Goal: Transaction & Acquisition: Book appointment/travel/reservation

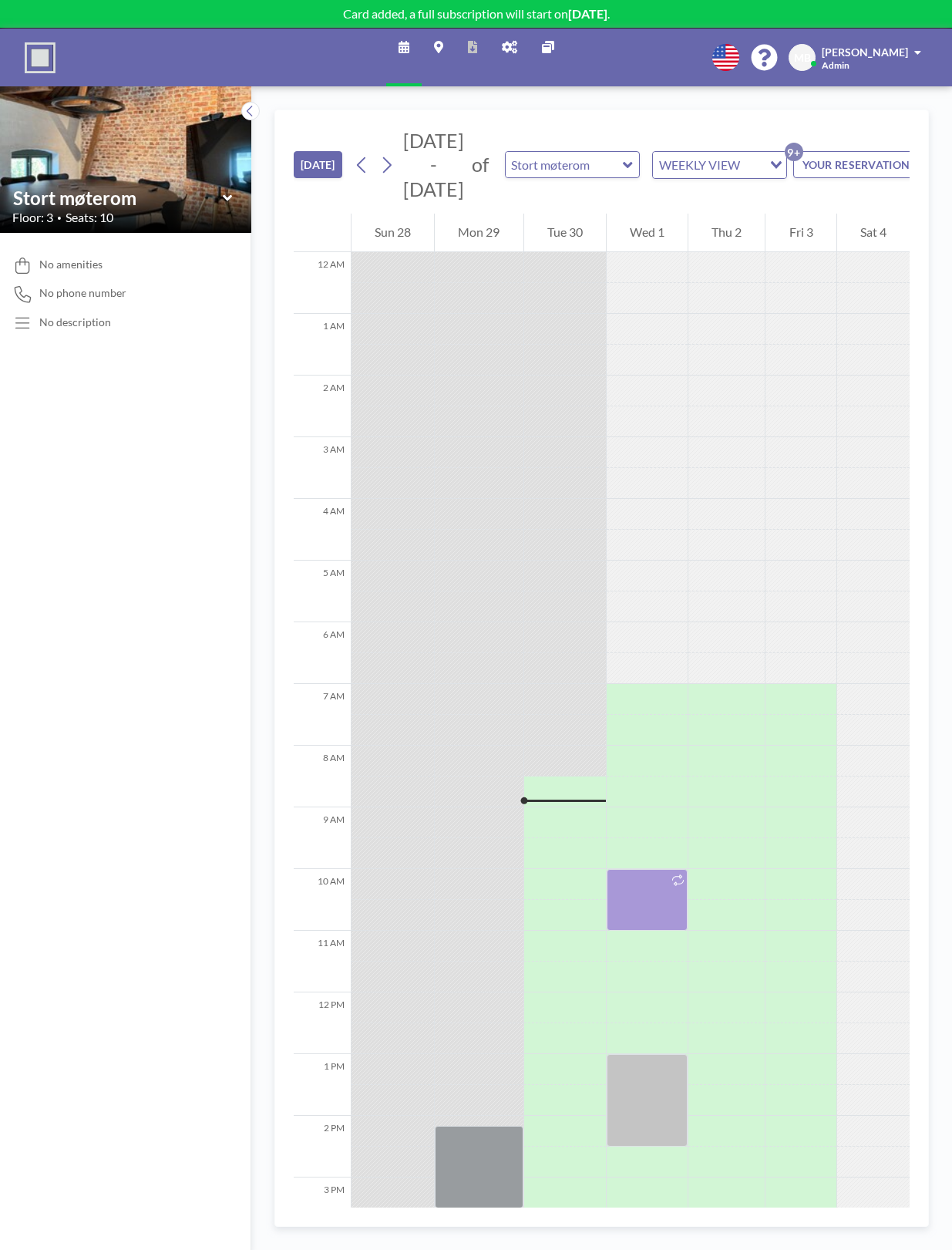
click at [519, 47] on link "Admin panel" at bounding box center [510, 57] width 40 height 58
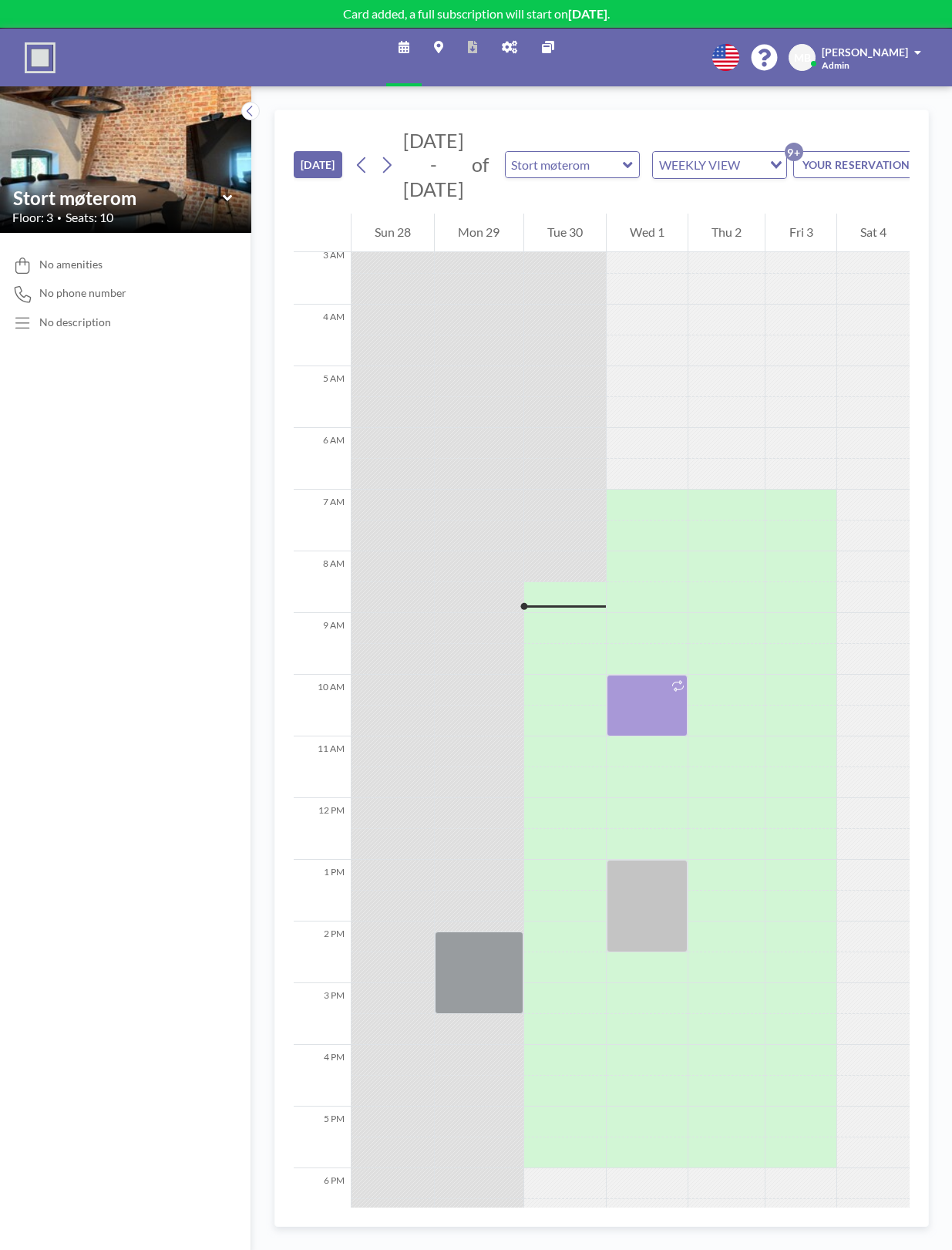
scroll to position [193, 0]
click at [555, 632] on div at bounding box center [565, 630] width 82 height 31
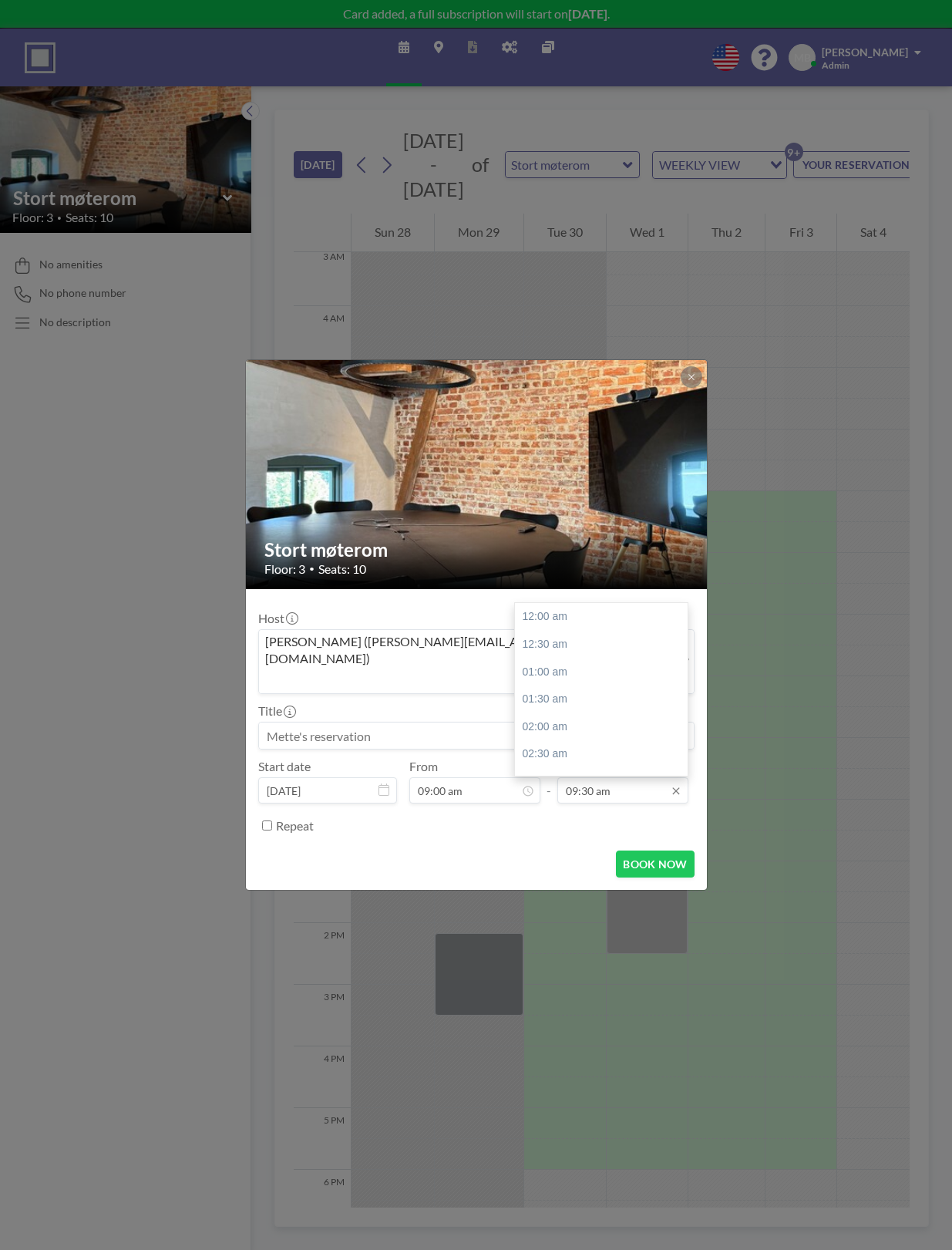
scroll to position [521, 0]
click at [595, 658] on div "10:30 am" at bounding box center [606, 672] width 182 height 28
type input "10:30 am"
click at [421, 722] on input at bounding box center [476, 735] width 435 height 26
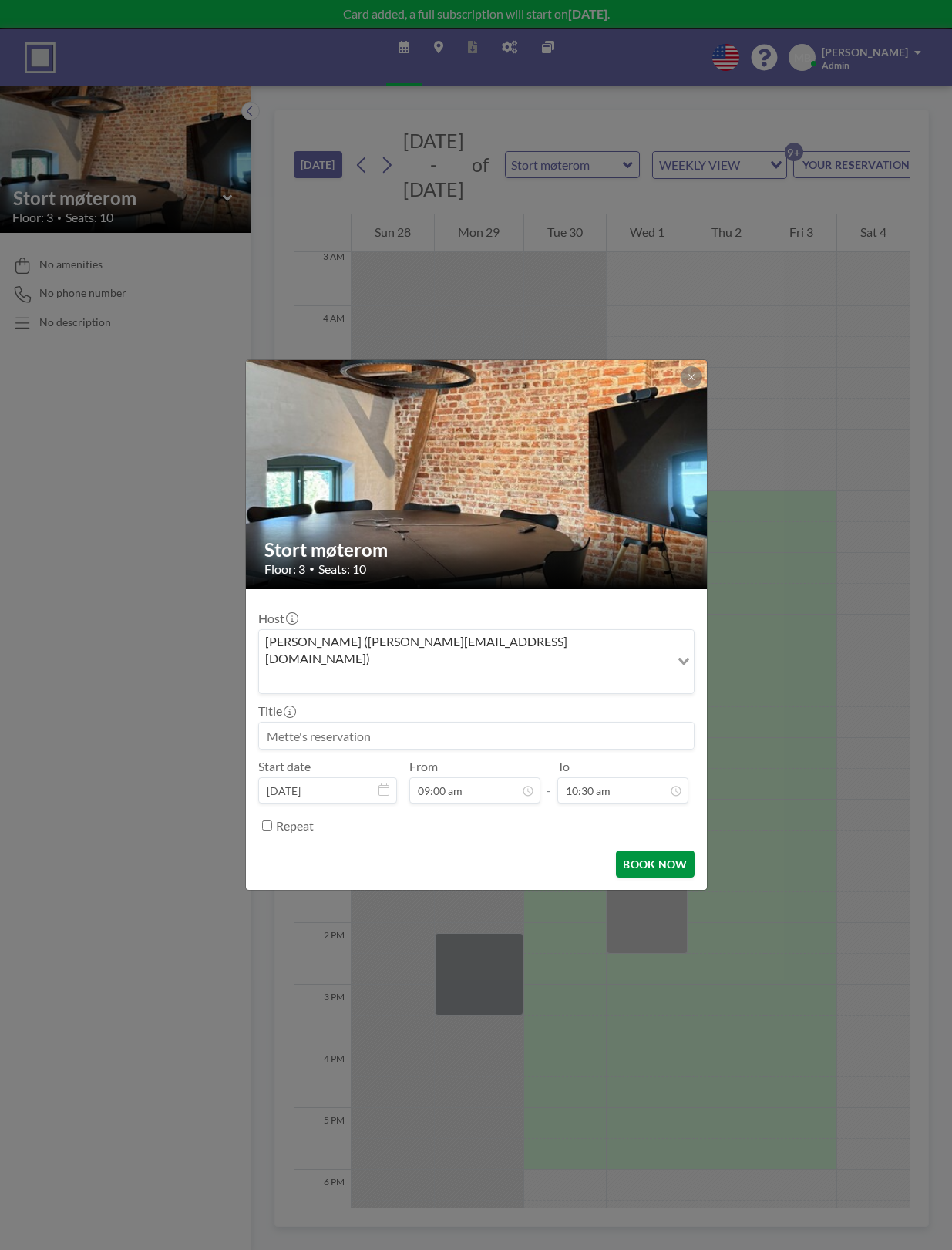
click at [656, 850] on button "BOOK NOW" at bounding box center [655, 863] width 78 height 27
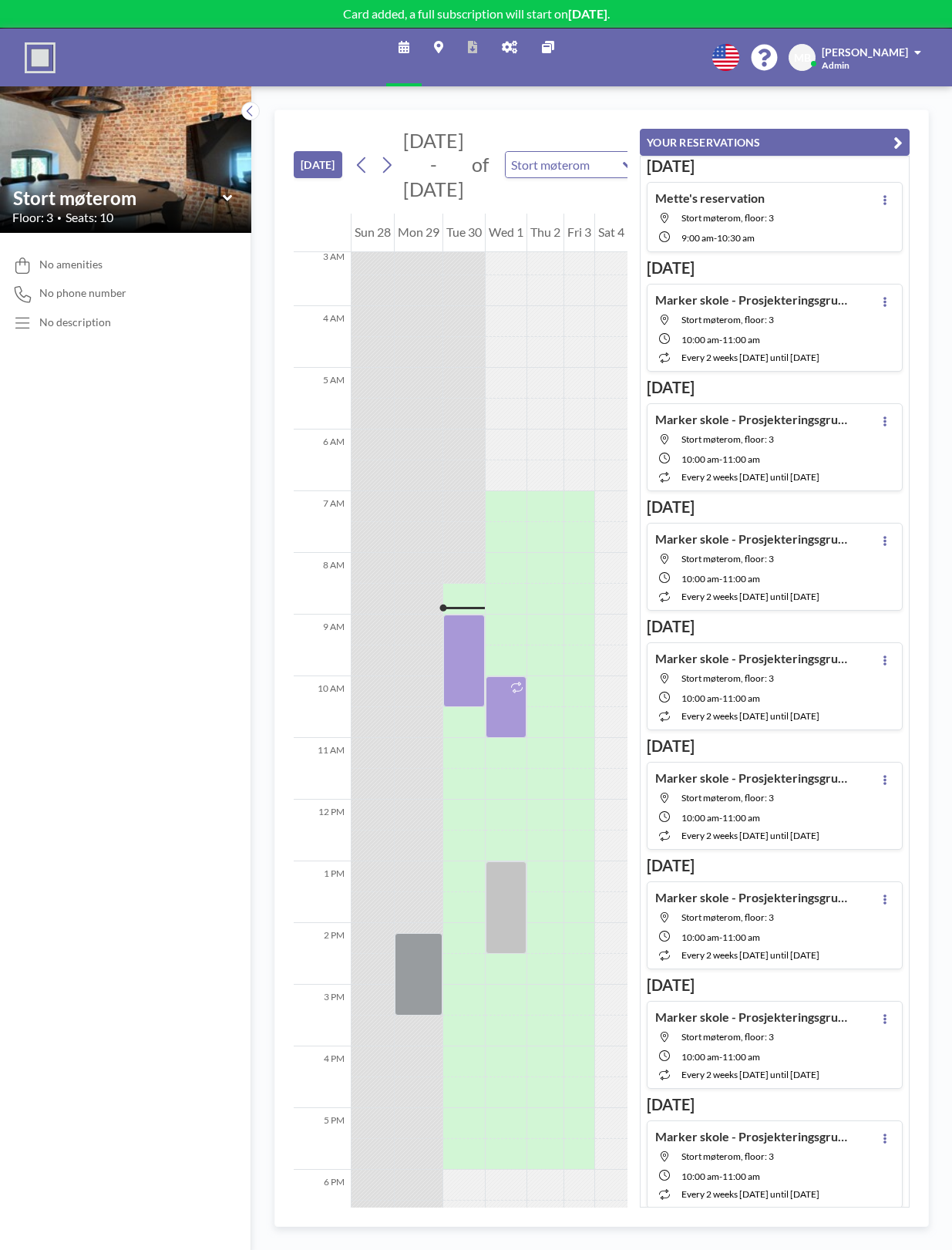
click at [898, 140] on icon "button" at bounding box center [898, 142] width 10 height 18
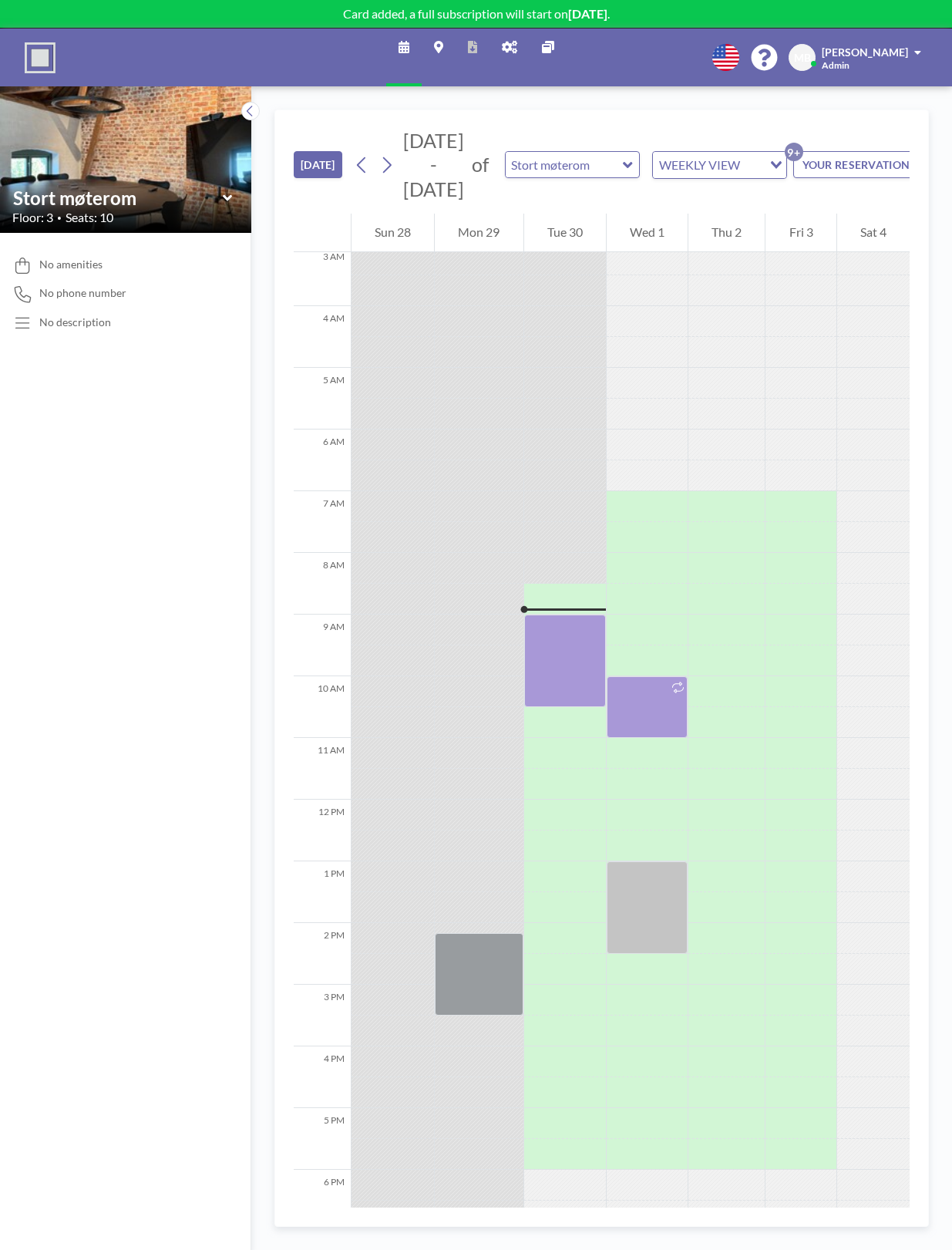
click at [582, 10] on b "[DATE]" at bounding box center [588, 13] width 40 height 15
